Goal: Check status: Check status

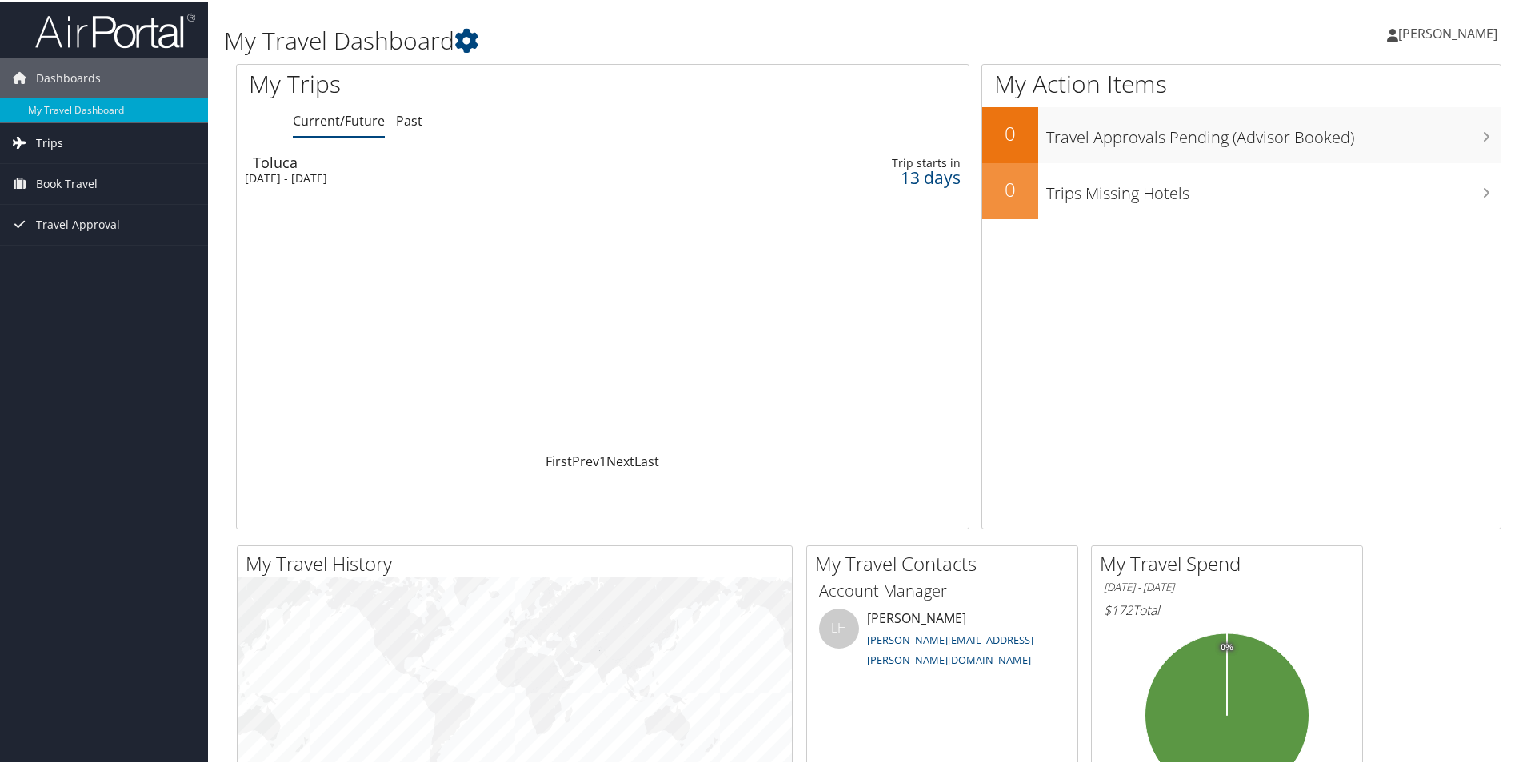
click at [48, 142] on span "Trips" at bounding box center [49, 142] width 27 height 40
click at [62, 168] on link "Current/Future Trips" at bounding box center [104, 174] width 208 height 24
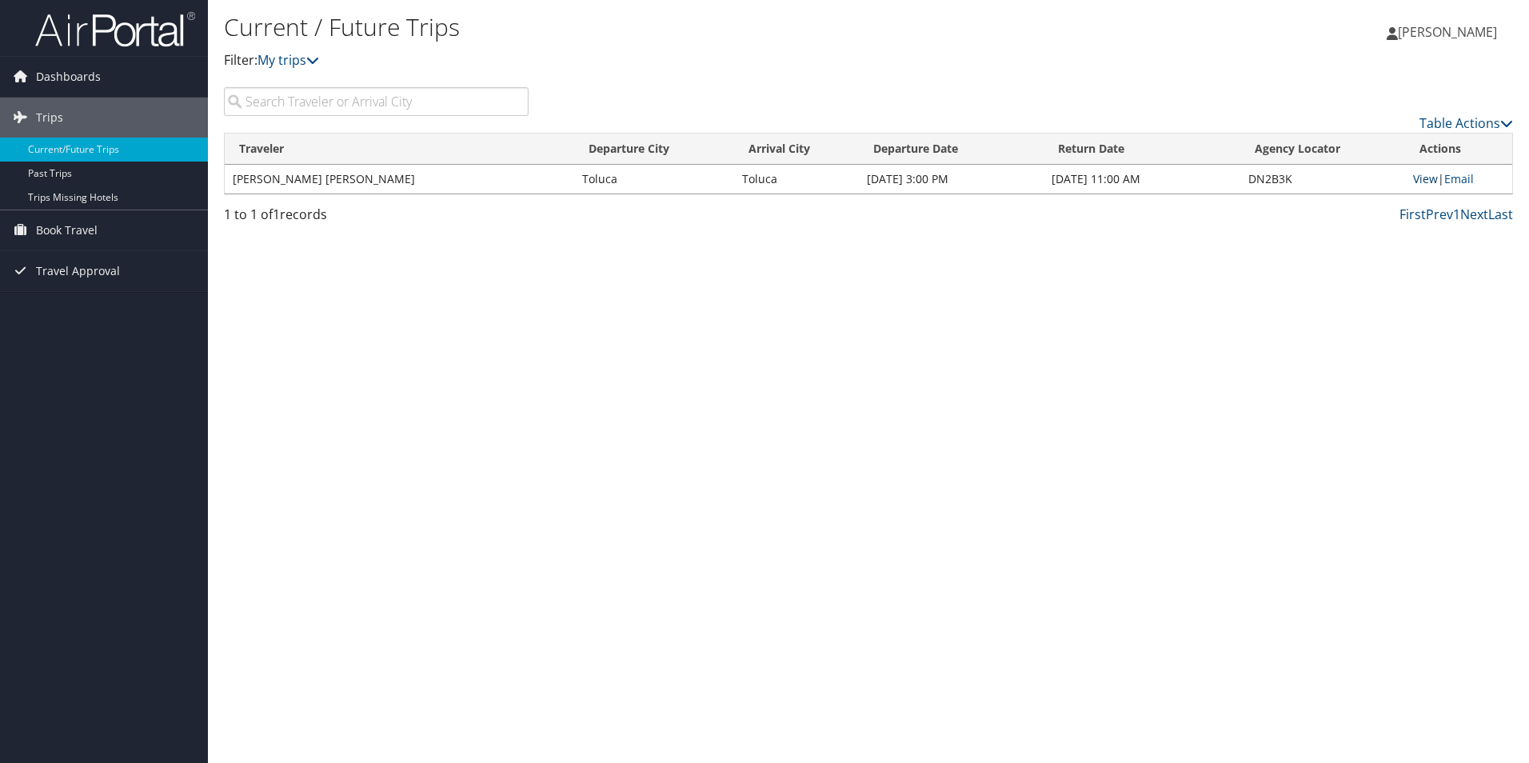
click at [1424, 183] on link "View" at bounding box center [1425, 178] width 25 height 15
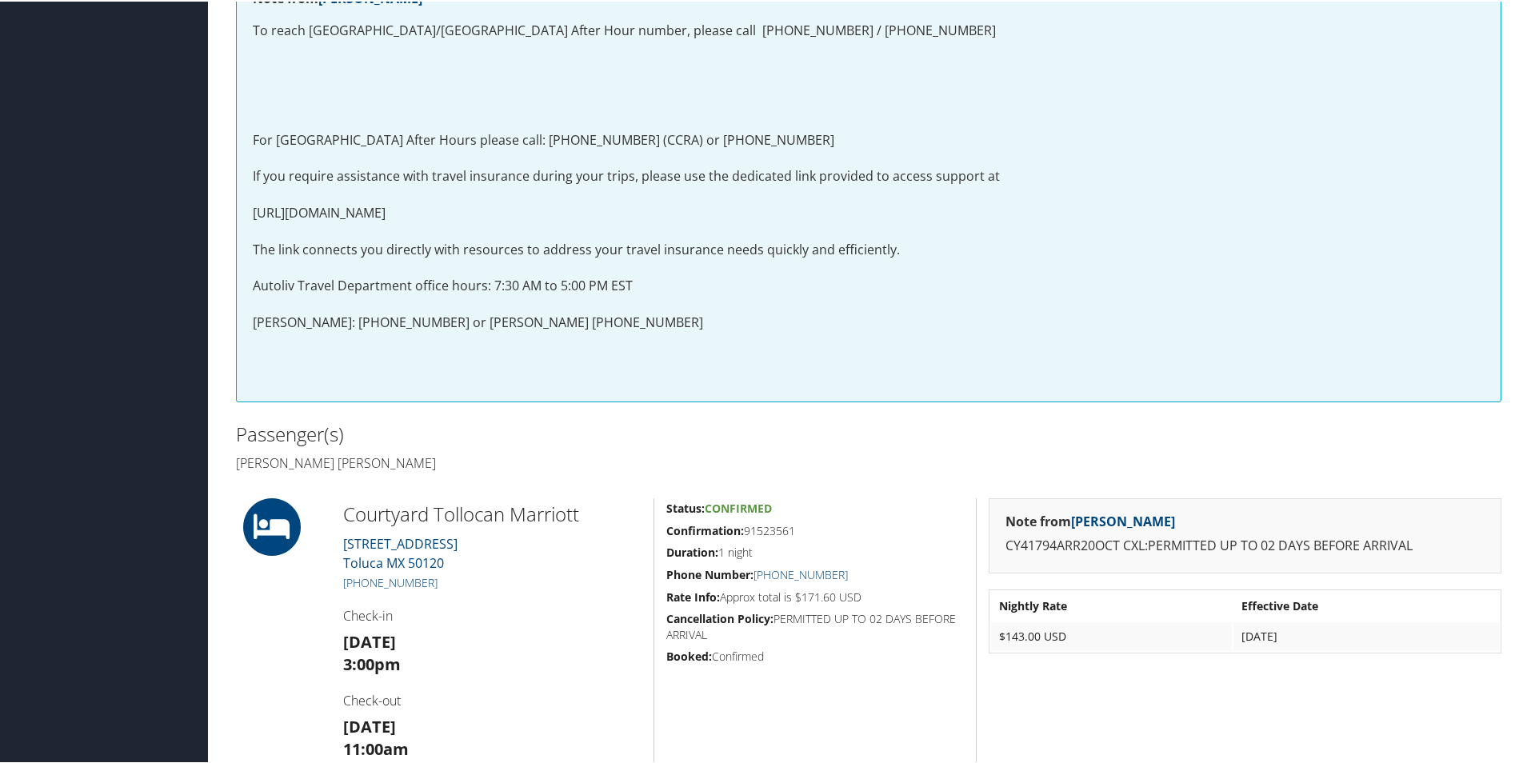
scroll to position [400, 0]
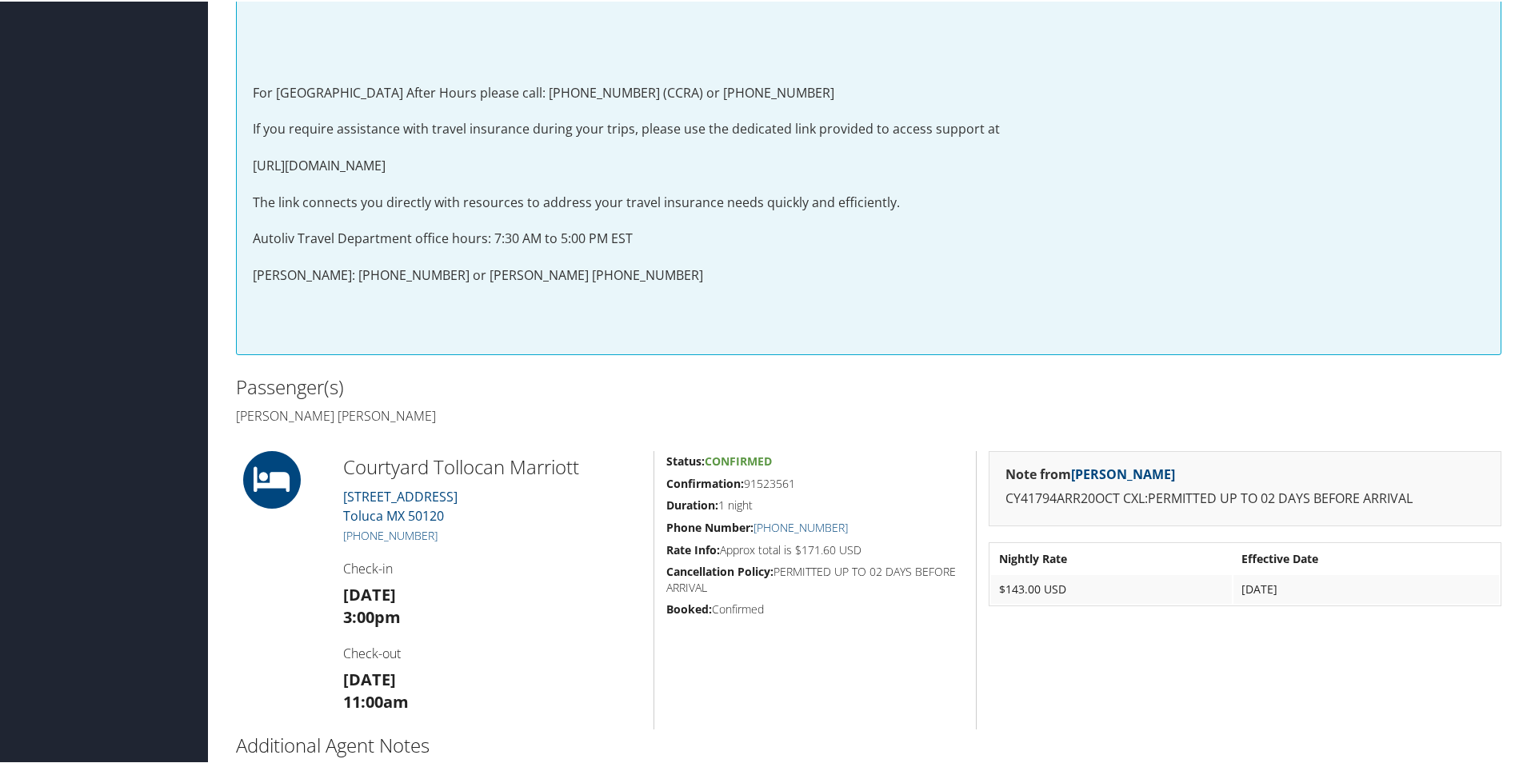
drag, startPoint x: 975, startPoint y: 445, endPoint x: 808, endPoint y: 416, distance: 169.8
click at [808, 416] on h4 "[PERSON_NAME] [PERSON_NAME]" at bounding box center [546, 415] width 621 height 18
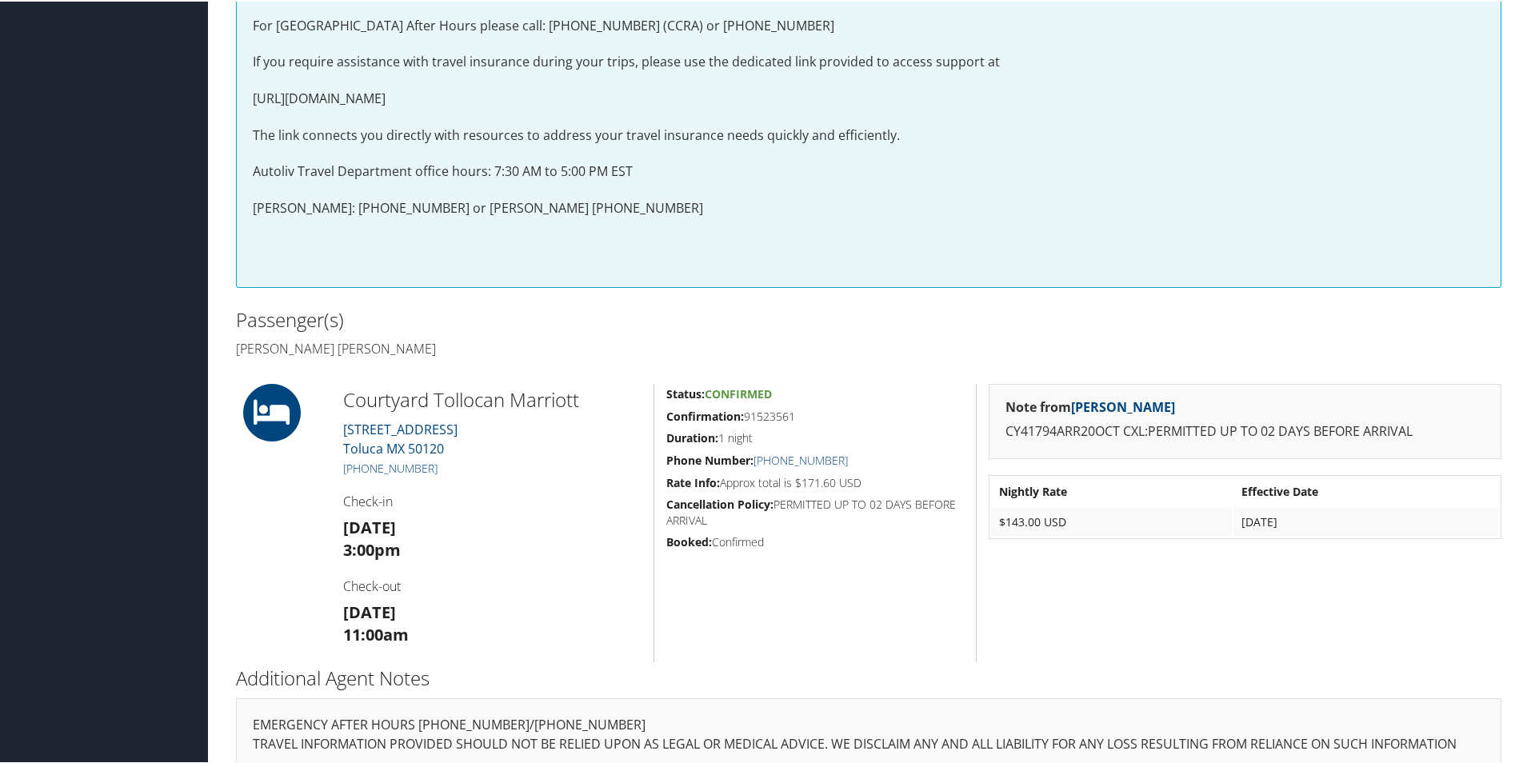
scroll to position [526, 0]
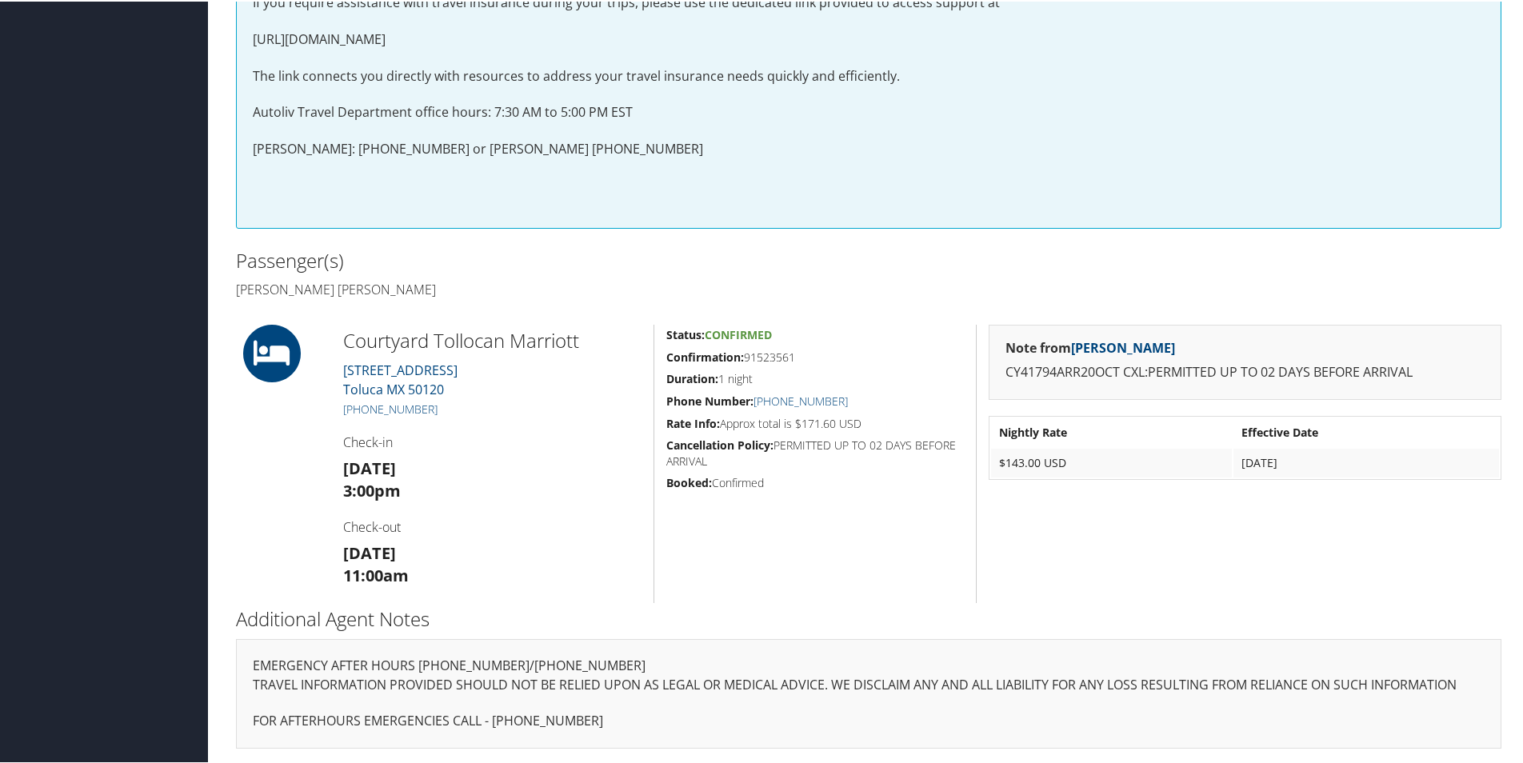
click at [975, 266] on div "Passenger(s) [PERSON_NAME] [PERSON_NAME]" at bounding box center [868, 273] width 1289 height 60
